Goal: Task Accomplishment & Management: Manage account settings

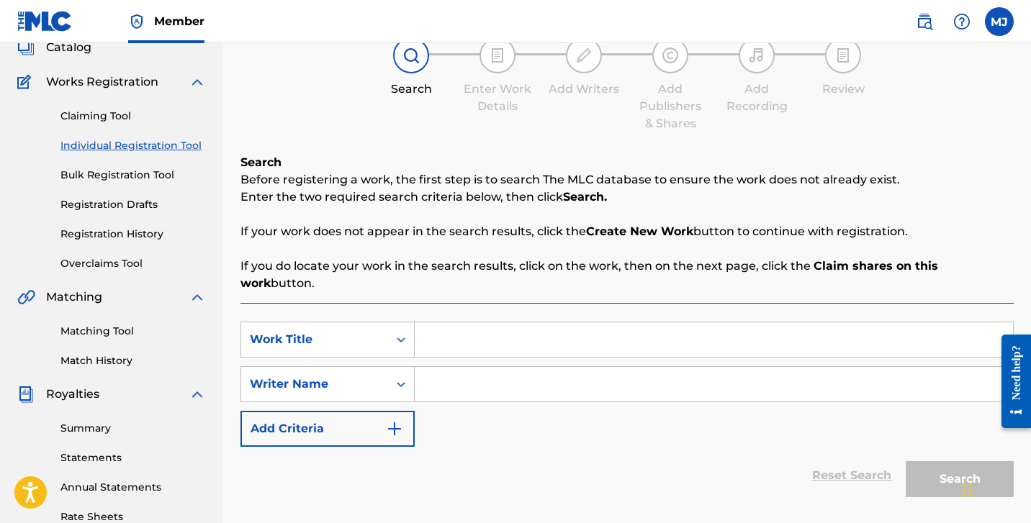
scroll to position [122, 0]
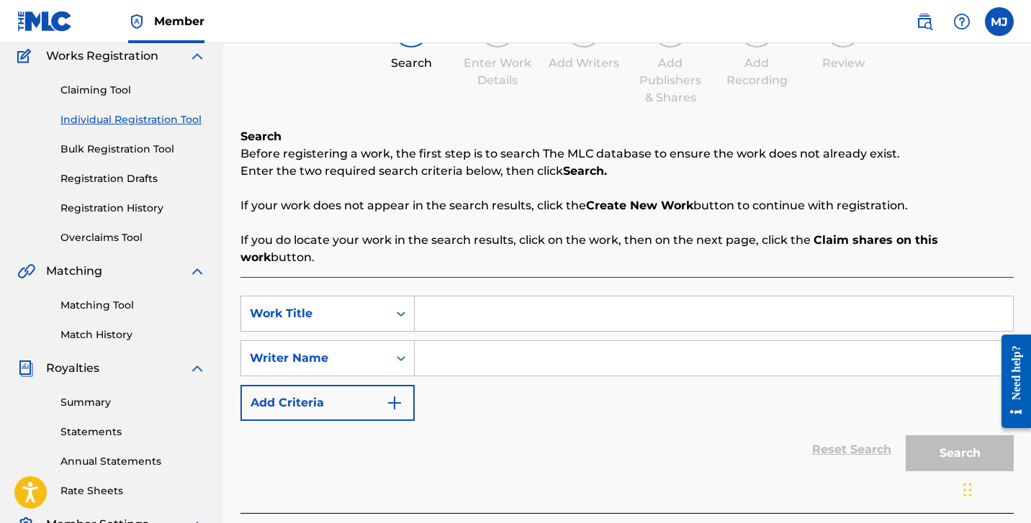
click at [990, 22] on label at bounding box center [998, 21] width 29 height 29
click at [999, 22] on input "MJ Mitchell Janveau palacedripped@gmail.com Notification Preferences Profile Lo…" at bounding box center [999, 22] width 0 height 0
click at [61, 15] on img at bounding box center [44, 21] width 55 height 21
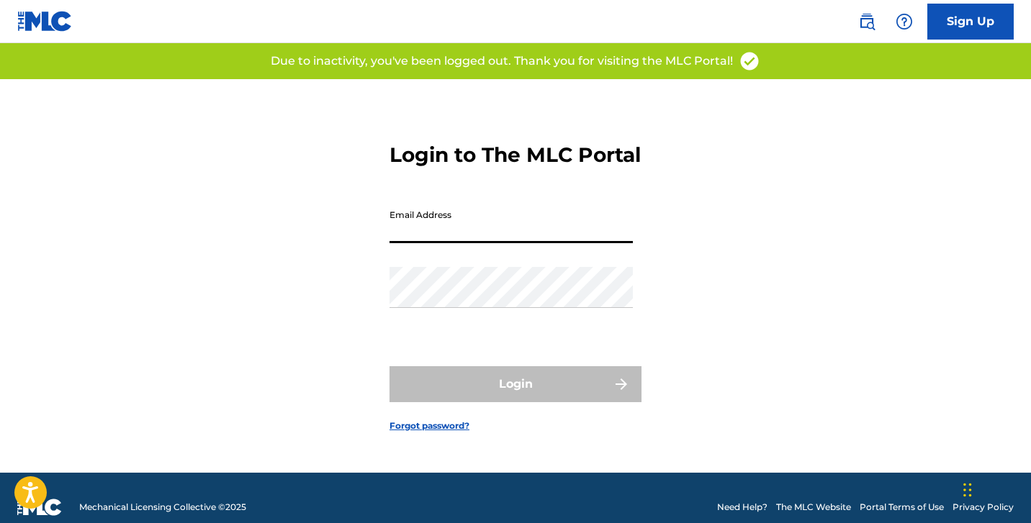
type input "[EMAIL_ADDRESS][DOMAIN_NAME]"
click at [515, 397] on button "Login" at bounding box center [515, 384] width 252 height 36
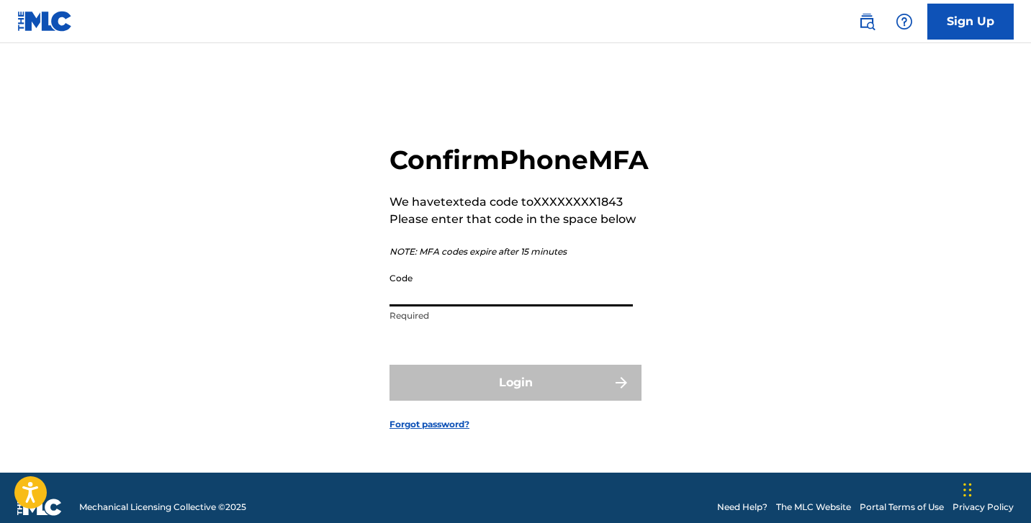
click at [490, 307] on input "Code" at bounding box center [510, 286] width 243 height 41
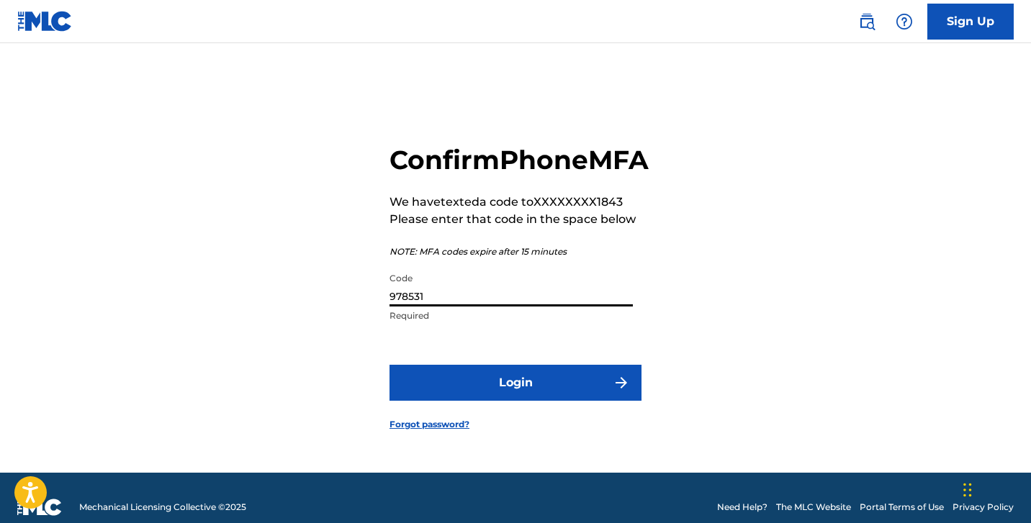
type input "978531"
click at [622, 391] on img "submit" at bounding box center [620, 382] width 17 height 17
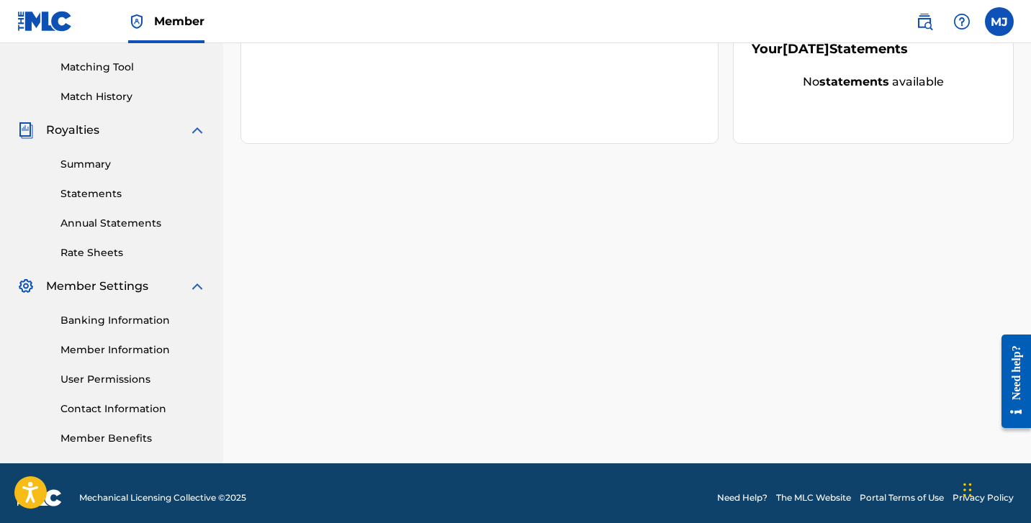
scroll to position [369, 0]
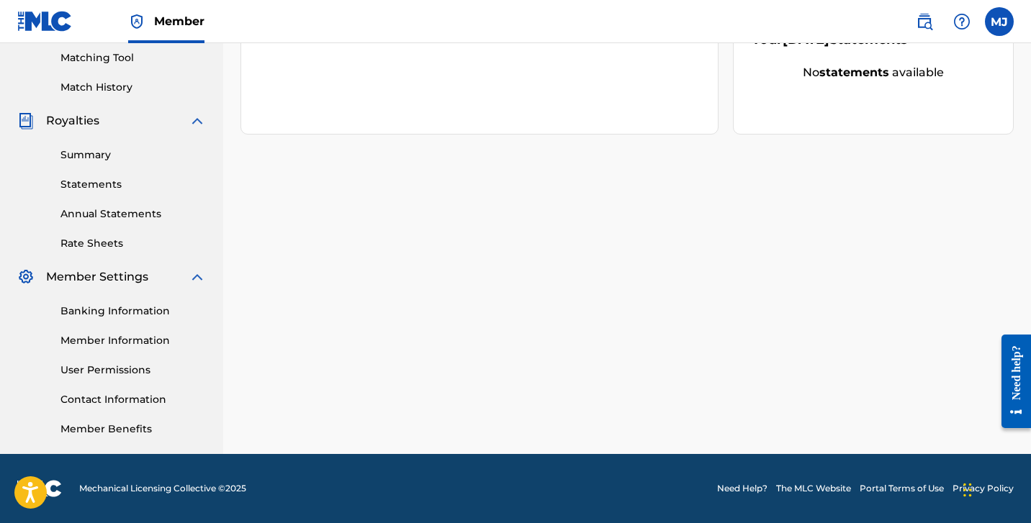
click at [148, 313] on link "Banking Information" at bounding box center [132, 311] width 145 height 15
